Goal: Transaction & Acquisition: Purchase product/service

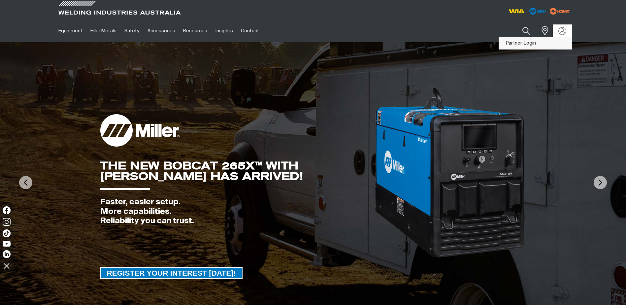
click at [525, 42] on link "Partner Login" at bounding box center [535, 43] width 73 height 12
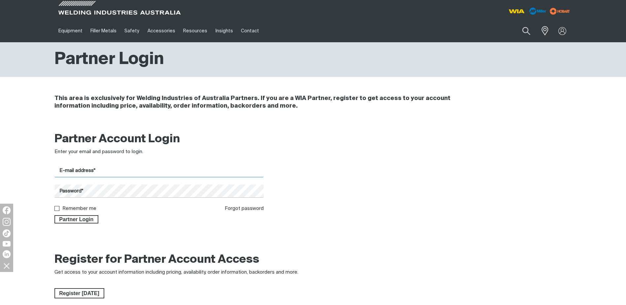
type input "[EMAIL_ADDRESS][DOMAIN_NAME]"
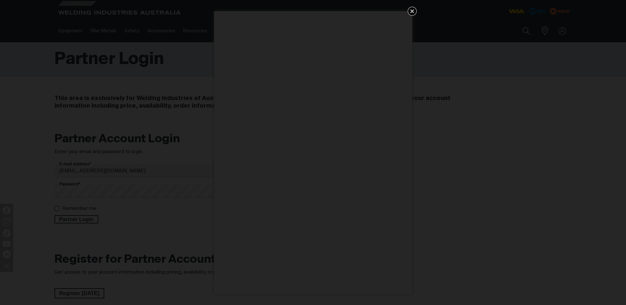
click at [416, 8] on icon "Get 5 WIA Welding Guides Free!" at bounding box center [412, 11] width 8 height 8
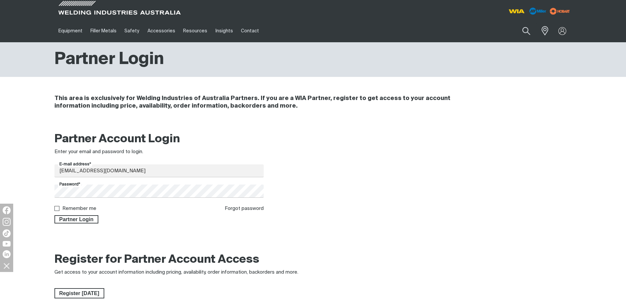
click at [60, 208] on div at bounding box center [58, 208] width 8 height 5
click at [59, 208] on ins at bounding box center [56, 208] width 5 height 5
click at [75, 219] on span "Partner Login" at bounding box center [76, 219] width 43 height 9
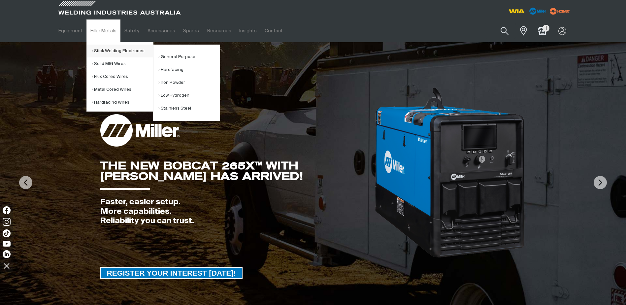
click at [108, 51] on link "Stick Welding Electrodes" at bounding box center [122, 51] width 61 height 13
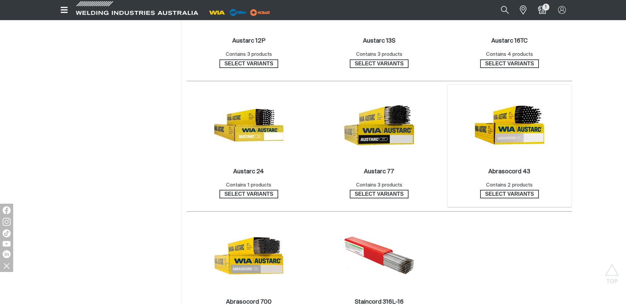
scroll to position [495, 0]
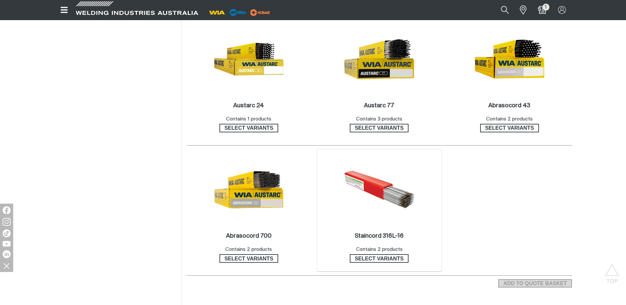
click at [383, 187] on img at bounding box center [379, 189] width 71 height 71
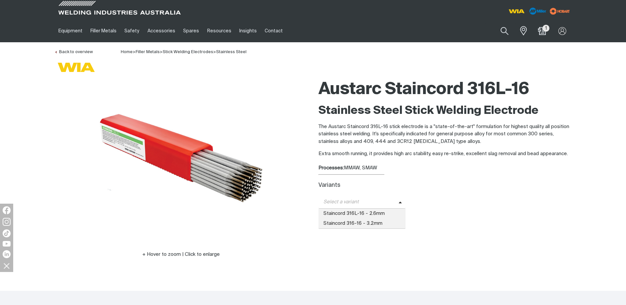
click at [351, 200] on span "Select a variant" at bounding box center [358, 202] width 80 height 8
click at [352, 213] on span "Staincord 316L-16 - 2.6mm" at bounding box center [361, 214] width 87 height 10
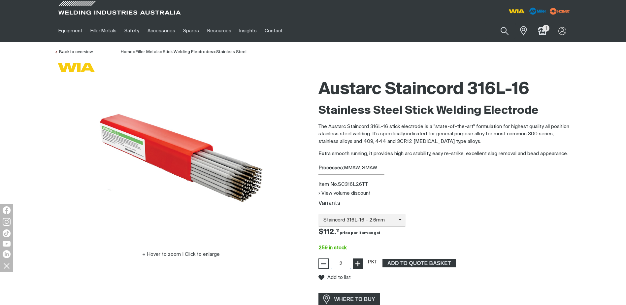
click at [359, 263] on span "+" at bounding box center [358, 263] width 6 height 11
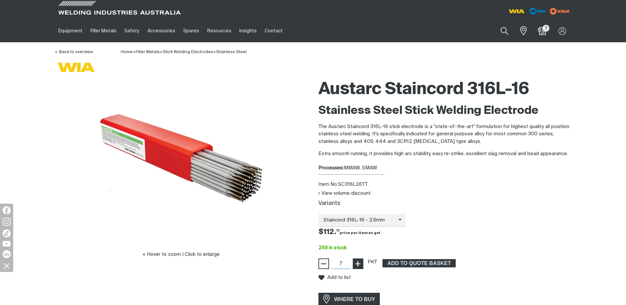
click at [359, 263] on span "+" at bounding box center [358, 263] width 6 height 11
click at [323, 262] on span "−" at bounding box center [323, 263] width 6 height 11
type input "6"
click at [323, 262] on span "−" at bounding box center [323, 263] width 6 height 11
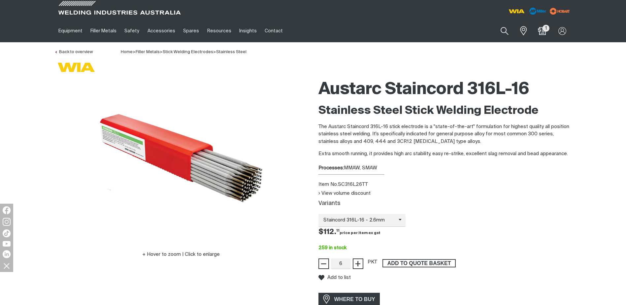
click at [414, 264] on span "ADD TO QUOTE BASKET" at bounding box center [419, 263] width 72 height 9
